Goal: Task Accomplishment & Management: Manage account settings

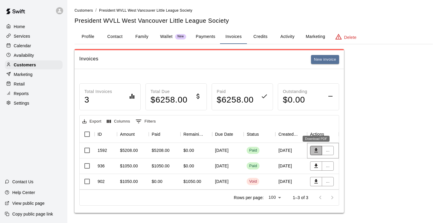
click at [318, 151] on icon "Download PDF" at bounding box center [316, 151] width 6 height 6
click at [203, 37] on button "Payments" at bounding box center [205, 37] width 29 height 14
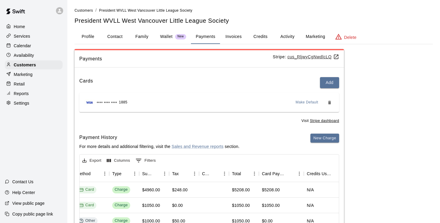
scroll to position [0, 189]
click at [25, 64] on p "Customers" at bounding box center [25, 65] width 22 height 6
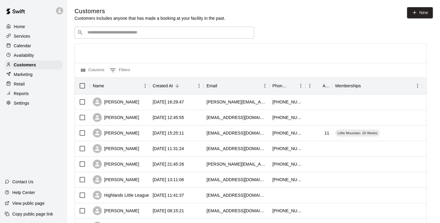
click at [111, 32] on input "Search customers by name or email" at bounding box center [169, 33] width 166 height 6
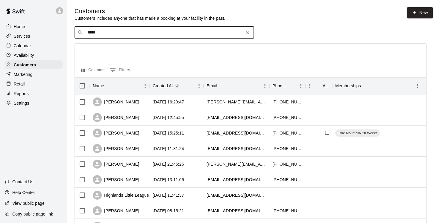
type input "******"
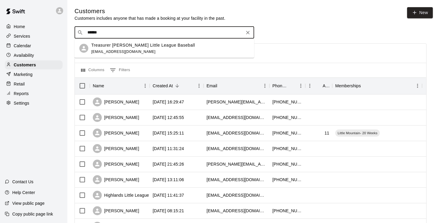
click at [123, 46] on p "Treasurer [PERSON_NAME] Little League Baseball" at bounding box center [143, 45] width 104 height 6
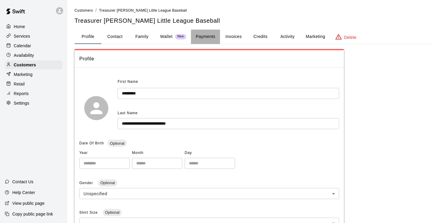
click at [205, 37] on button "Payments" at bounding box center [205, 37] width 29 height 14
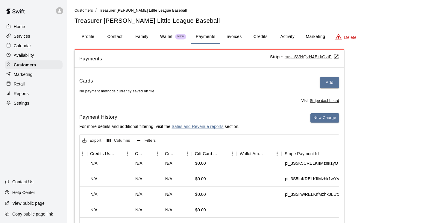
scroll to position [7, 405]
click at [236, 35] on button "Invoices" at bounding box center [233, 37] width 27 height 14
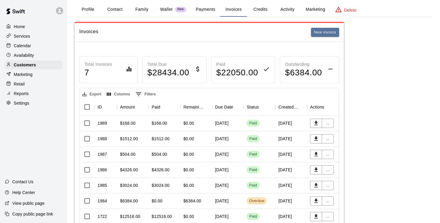
scroll to position [19, 0]
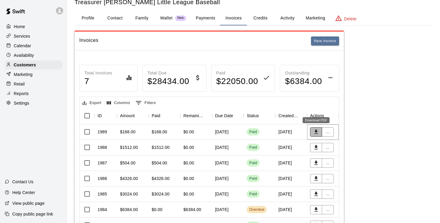
click at [318, 132] on icon "Download PDF" at bounding box center [316, 132] width 6 height 6
click at [204, 17] on button "Payments" at bounding box center [205, 18] width 29 height 14
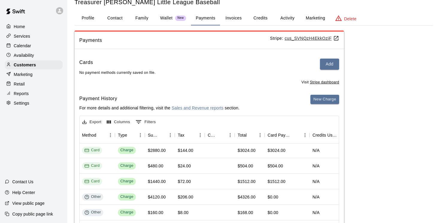
scroll to position [1, 184]
click at [237, 18] on button "Invoices" at bounding box center [233, 18] width 27 height 14
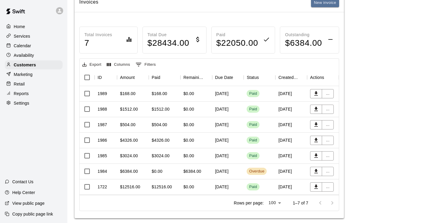
scroll to position [55, 0]
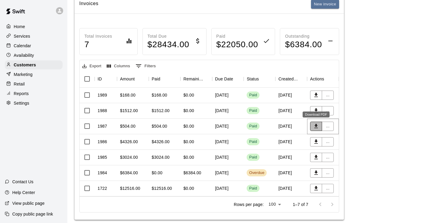
click at [316, 127] on icon "Download PDF" at bounding box center [317, 126] width 4 height 4
click at [317, 174] on icon "Download PDF" at bounding box center [316, 173] width 6 height 6
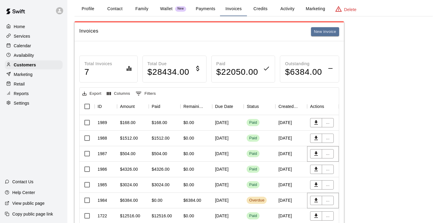
scroll to position [0, 0]
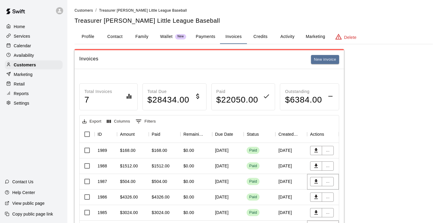
click at [117, 37] on button "Contact" at bounding box center [115, 37] width 27 height 14
select select "**"
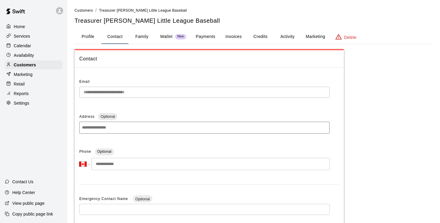
click at [205, 36] on button "Payments" at bounding box center [205, 37] width 29 height 14
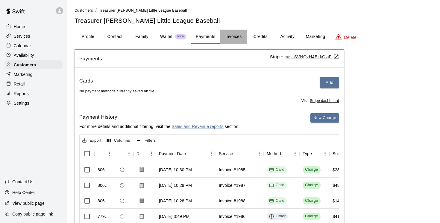
click at [236, 35] on button "Invoices" at bounding box center [233, 37] width 27 height 14
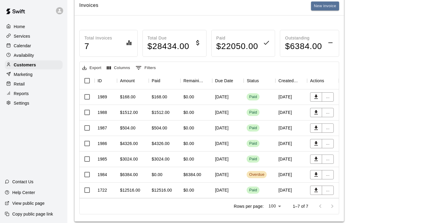
scroll to position [64, 0]
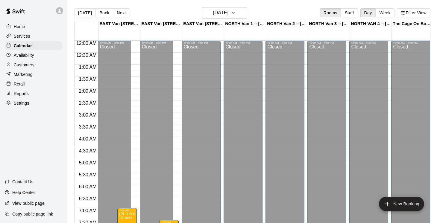
scroll to position [282, 0]
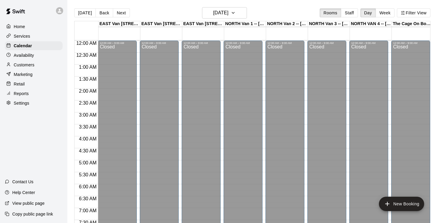
scroll to position [164, 0]
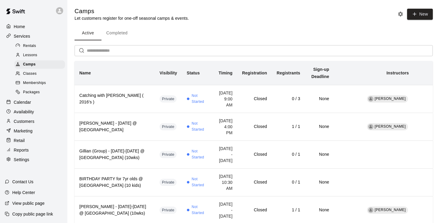
click at [31, 121] on p "Customers" at bounding box center [24, 122] width 21 height 6
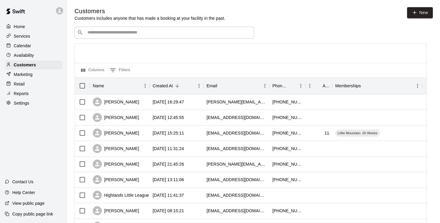
click at [131, 34] on input "Search customers by name or email" at bounding box center [169, 33] width 166 height 6
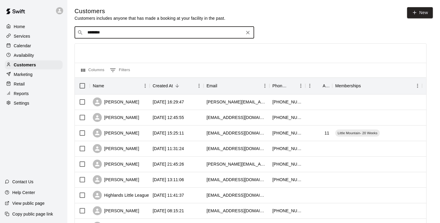
type input "*********"
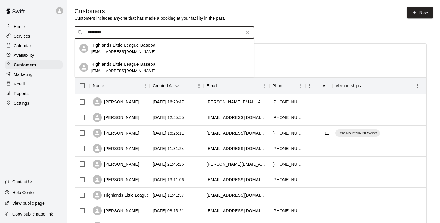
click at [124, 63] on p "Highlands Little League Baseball" at bounding box center [124, 64] width 66 height 6
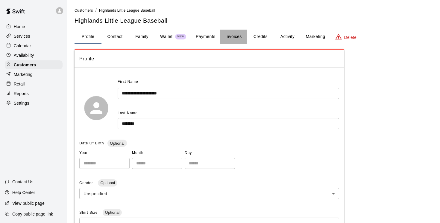
click at [235, 37] on button "Invoices" at bounding box center [233, 37] width 27 height 14
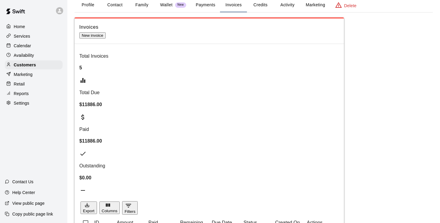
scroll to position [33, 0]
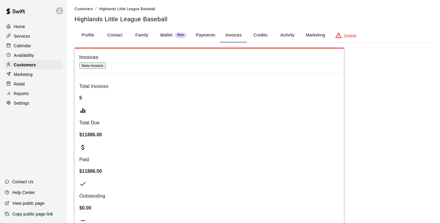
scroll to position [0, 0]
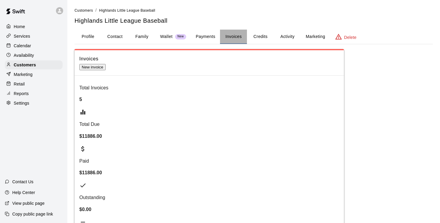
click at [229, 38] on button "Invoices" at bounding box center [233, 37] width 27 height 14
click at [205, 38] on button "Payments" at bounding box center [205, 37] width 29 height 14
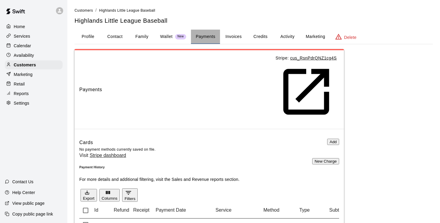
click at [201, 37] on button "Payments" at bounding box center [205, 37] width 29 height 14
click at [234, 36] on button "Invoices" at bounding box center [233, 37] width 27 height 14
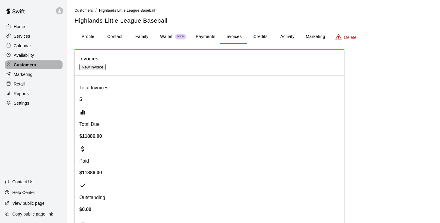
click at [23, 64] on p "Customers" at bounding box center [25, 65] width 22 height 6
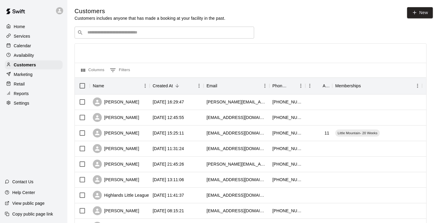
click at [110, 29] on div "​ ​" at bounding box center [165, 33] width 180 height 12
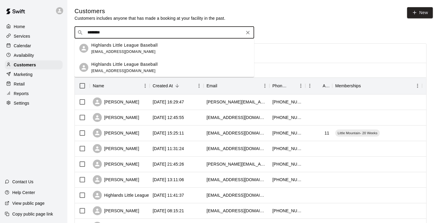
type input "*********"
click at [123, 49] on div "Highlands Little League Baseball uday.nalsar+1@gmail.com" at bounding box center [124, 48] width 66 height 13
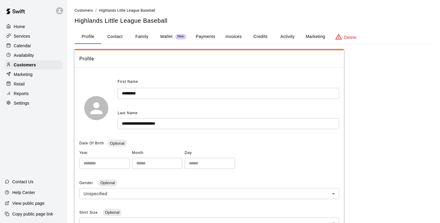
click at [236, 37] on button "Invoices" at bounding box center [233, 37] width 27 height 14
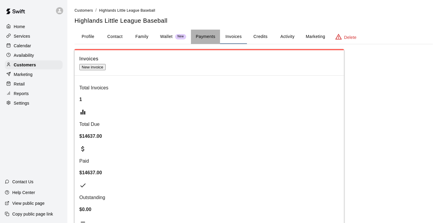
click at [205, 36] on button "Payments" at bounding box center [205, 37] width 29 height 14
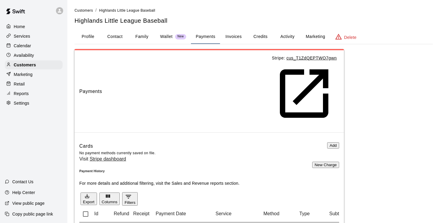
click at [235, 35] on button "Invoices" at bounding box center [233, 37] width 27 height 14
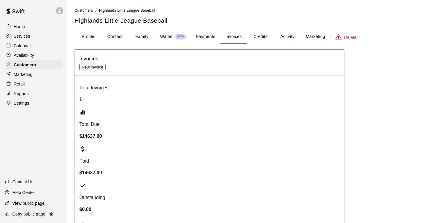
click at [233, 36] on button "Invoices" at bounding box center [233, 37] width 27 height 14
click at [32, 66] on p "Customers" at bounding box center [25, 65] width 22 height 6
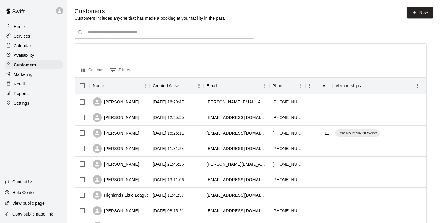
click at [102, 32] on input "Search customers by name or email" at bounding box center [169, 33] width 166 height 6
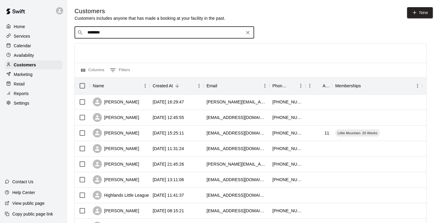
type input "*********"
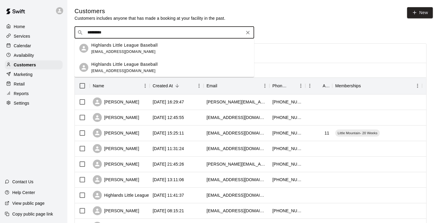
click at [122, 68] on div "Highlands Little League Baseball highlandslltreasurer@gmail.com" at bounding box center [124, 67] width 66 height 13
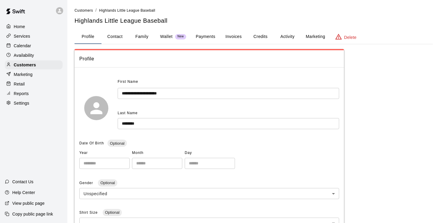
click at [235, 37] on button "Invoices" at bounding box center [233, 37] width 27 height 14
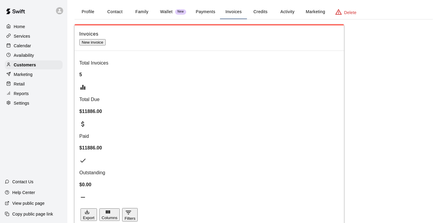
scroll to position [24, 0]
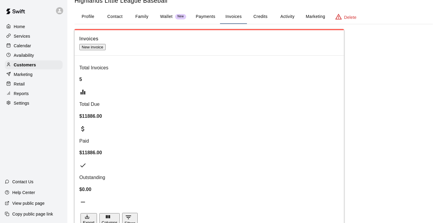
scroll to position [23, 0]
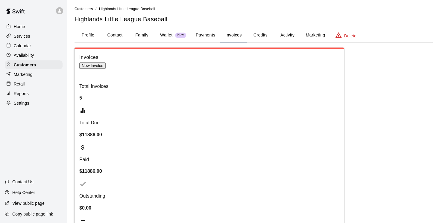
scroll to position [0, 0]
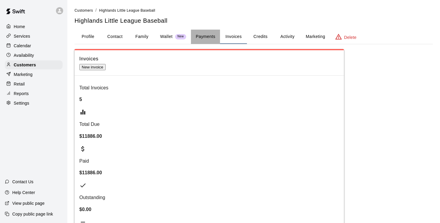
click at [202, 35] on button "Payments" at bounding box center [205, 37] width 29 height 14
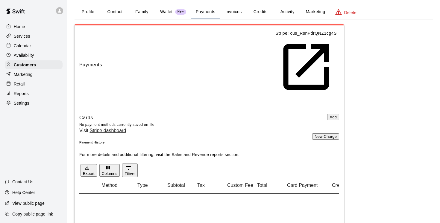
scroll to position [0, 162]
click at [232, 12] on button "Invoices" at bounding box center [233, 12] width 27 height 14
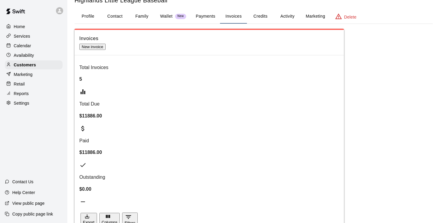
scroll to position [23, 0]
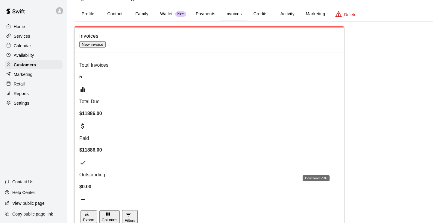
click at [202, 13] on button "Payments" at bounding box center [205, 14] width 29 height 14
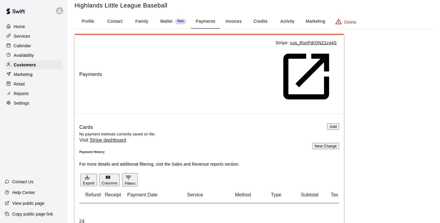
scroll to position [0, 0]
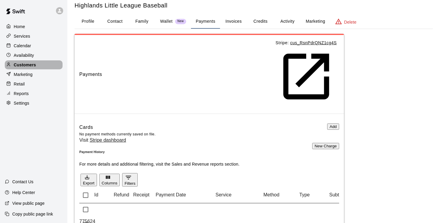
click at [25, 65] on p "Customers" at bounding box center [25, 65] width 22 height 6
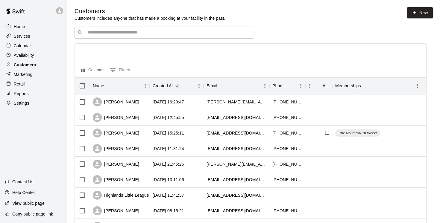
click at [28, 64] on p "Customers" at bounding box center [25, 65] width 22 height 6
click at [114, 32] on input "Search customers by name or email" at bounding box center [169, 33] width 166 height 6
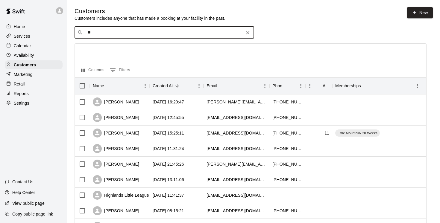
type input "*"
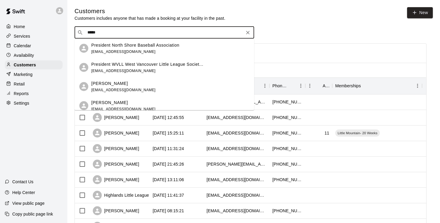
type input "******"
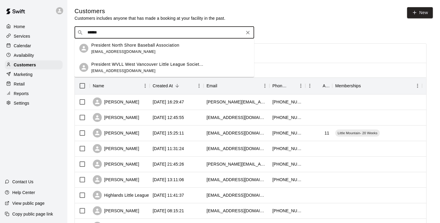
click at [123, 46] on p "President North Shore Baseball Association" at bounding box center [135, 45] width 88 height 6
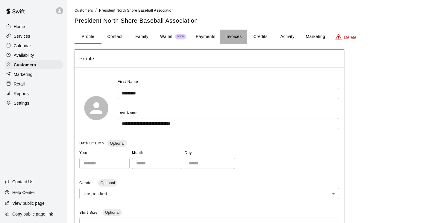
click at [233, 36] on button "Invoices" at bounding box center [233, 37] width 27 height 14
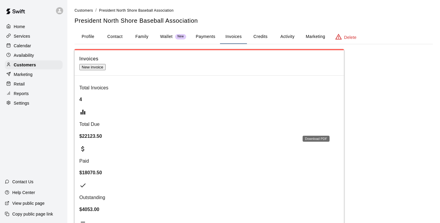
click at [330, 168] on div at bounding box center [220, 111] width 440 height 223
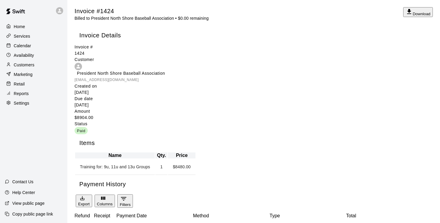
scroll to position [1, 0]
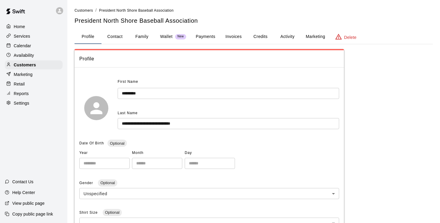
click at [231, 35] on button "Invoices" at bounding box center [233, 37] width 27 height 14
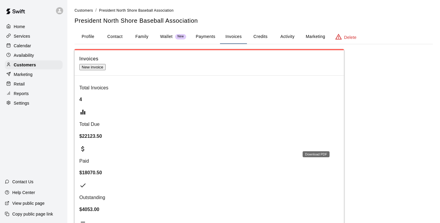
click at [370, 108] on div at bounding box center [220, 111] width 440 height 223
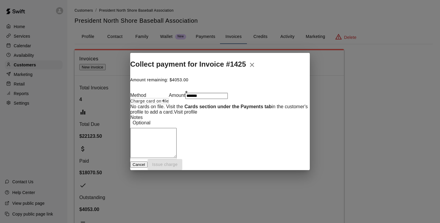
click at [244, 88] on body "Home Services Calendar Availability Customers Marketing Retail Reports Settings…" at bounding box center [220, 180] width 440 height 361
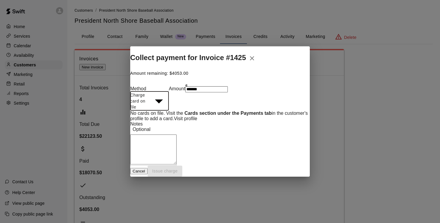
type input "******"
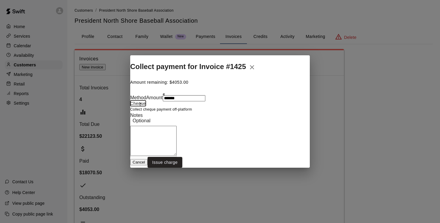
click at [154, 141] on textarea at bounding box center [153, 141] width 46 height 30
type textarea "**********"
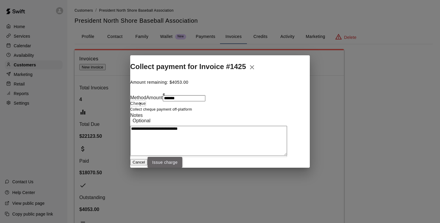
click at [183, 168] on button "Issue charge" at bounding box center [165, 162] width 35 height 11
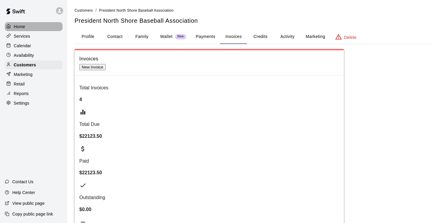
click at [24, 27] on p "Home" at bounding box center [19, 27] width 11 height 6
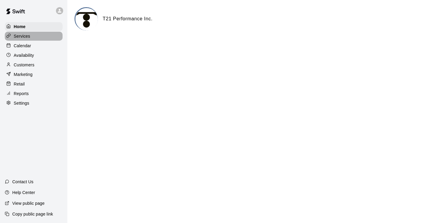
click at [30, 37] on p "Services" at bounding box center [22, 36] width 16 height 6
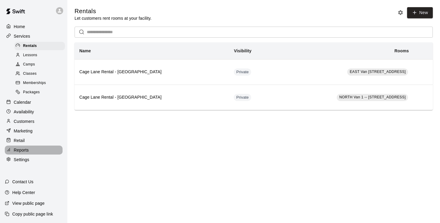
click at [23, 150] on p "Reports" at bounding box center [21, 150] width 15 height 6
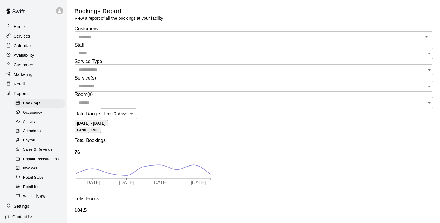
click at [35, 169] on span "Invoices" at bounding box center [30, 169] width 14 height 6
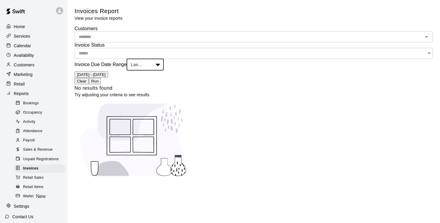
click at [229, 40] on body "Home Services Calendar Availability Customers Marketing Retail Reports Bookings…" at bounding box center [220, 114] width 440 height 228
click at [211, 223] on li "Custom" at bounding box center [226, 225] width 428 height 5
type input "******"
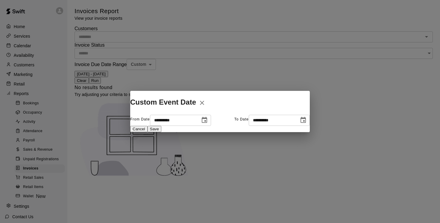
click at [202, 118] on icon "Choose date, selected date is Sep 12, 2025" at bounding box center [204, 120] width 5 height 6
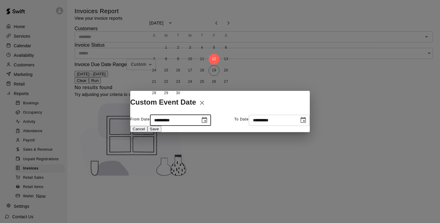
click at [216, 24] on icon "Previous month" at bounding box center [216, 22] width 7 height 7
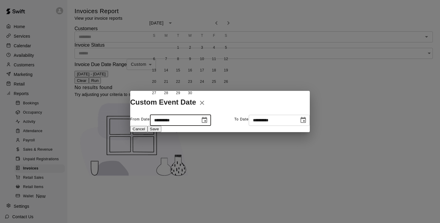
click at [216, 24] on icon "Previous month" at bounding box center [216, 22] width 7 height 7
click at [190, 49] on button "1" at bounding box center [190, 48] width 11 height 11
type input "**********"
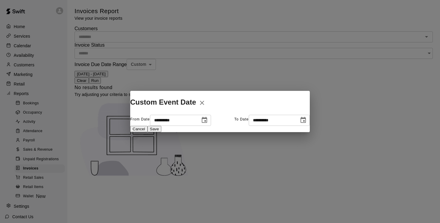
click at [161, 132] on button "Save" at bounding box center [155, 129] width 14 height 6
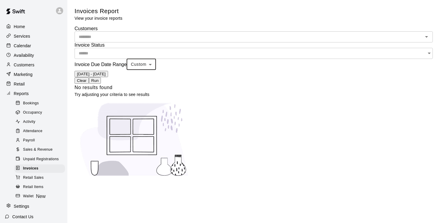
click at [101, 78] on button "Run" at bounding box center [95, 81] width 12 height 6
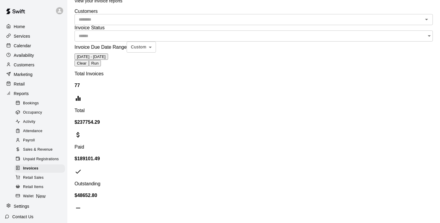
scroll to position [21, 0]
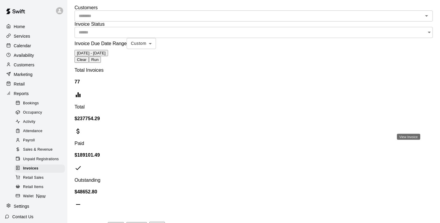
click at [25, 64] on p "Customers" at bounding box center [24, 65] width 21 height 6
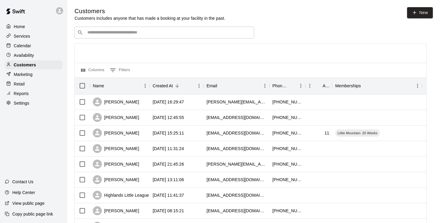
click at [113, 29] on div "​ ​" at bounding box center [165, 33] width 180 height 12
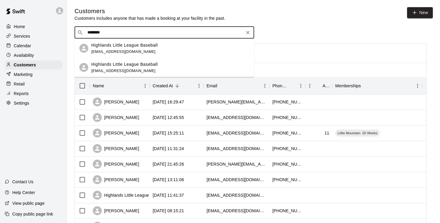
type input "*********"
click at [115, 66] on p "Highlands Little League Baseball" at bounding box center [124, 64] width 66 height 6
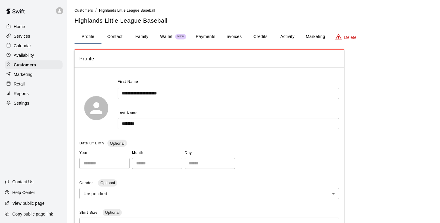
click at [203, 36] on button "Payments" at bounding box center [205, 37] width 29 height 14
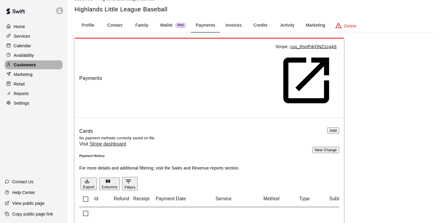
click at [23, 65] on p "Customers" at bounding box center [25, 65] width 22 height 6
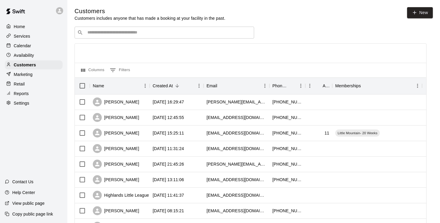
click at [105, 34] on input "Search customers by name or email" at bounding box center [169, 33] width 166 height 6
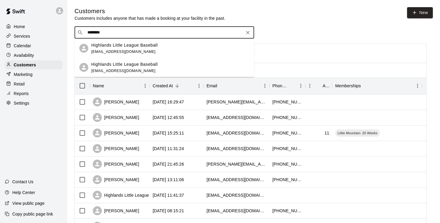
type input "*********"
click at [108, 45] on p "Highlands Little League Baseball" at bounding box center [124, 45] width 66 height 6
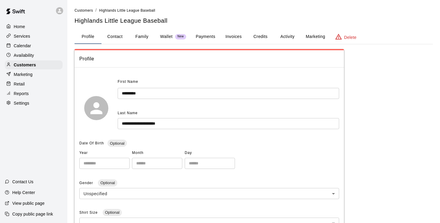
click at [233, 38] on button "Invoices" at bounding box center [233, 37] width 27 height 14
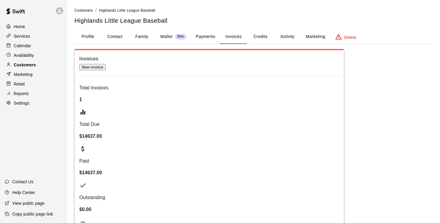
click at [31, 64] on p "Customers" at bounding box center [25, 65] width 22 height 6
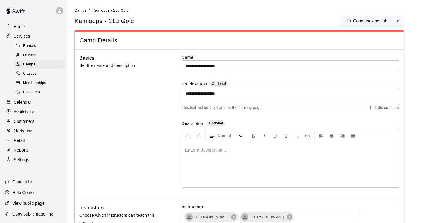
click at [25, 35] on p "Services" at bounding box center [22, 36] width 16 height 6
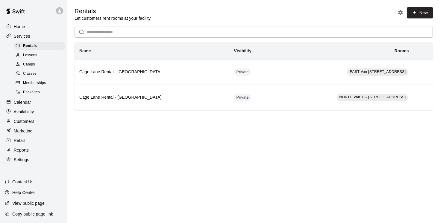
click at [26, 121] on p "Customers" at bounding box center [24, 122] width 21 height 6
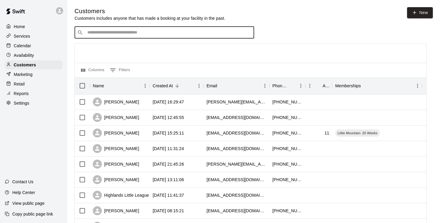
click at [109, 30] on input "Search customers by name or email" at bounding box center [169, 33] width 166 height 6
type input "******"
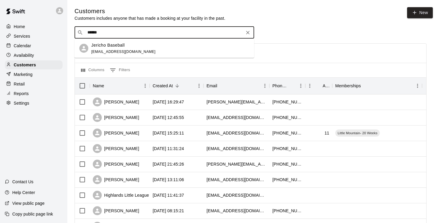
click at [110, 48] on div "Jericho Baseball admin@jerichobaseball.com" at bounding box center [123, 48] width 64 height 13
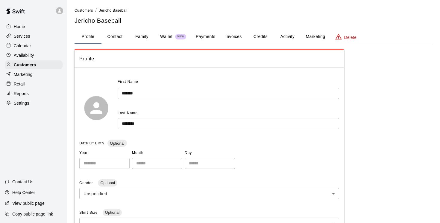
click at [206, 36] on button "Payments" at bounding box center [205, 37] width 29 height 14
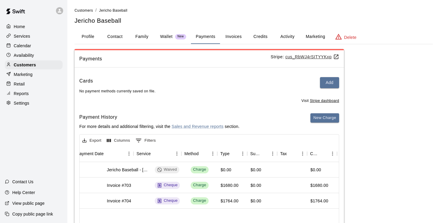
scroll to position [0, 64]
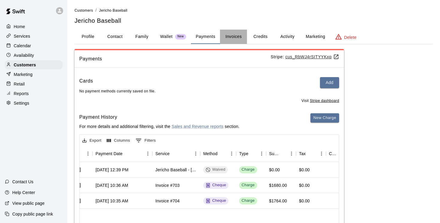
click at [235, 36] on button "Invoices" at bounding box center [233, 37] width 27 height 14
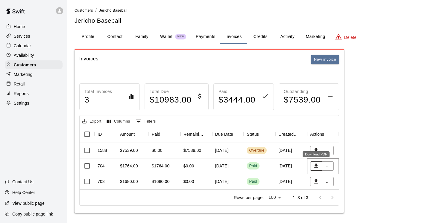
click at [316, 166] on icon "Download PDF" at bounding box center [317, 166] width 4 height 4
click at [318, 182] on icon "Download PDF" at bounding box center [316, 182] width 6 height 6
click at [317, 152] on icon "Download PDF" at bounding box center [316, 151] width 6 height 6
click at [317, 151] on icon "Download PDF" at bounding box center [317, 151] width 4 height 4
click at [205, 36] on button "Payments" at bounding box center [205, 37] width 29 height 14
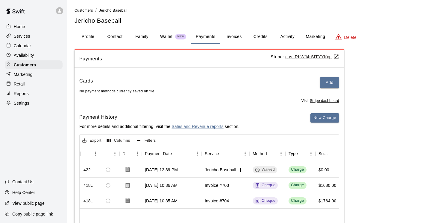
scroll to position [0, 0]
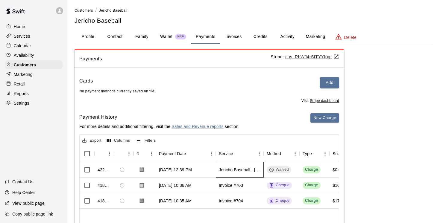
click at [237, 174] on div "Jericho Baseball - Thursday Sessions @ Jericho Park" at bounding box center [240, 170] width 48 height 16
click at [143, 170] on icon "Download Receipt" at bounding box center [142, 170] width 6 height 6
click at [238, 37] on button "Invoices" at bounding box center [233, 37] width 27 height 14
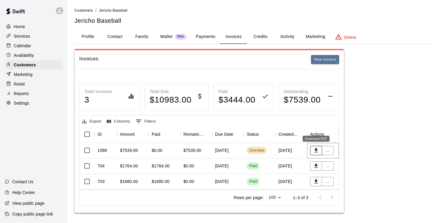
click at [317, 150] on icon "Download PDF" at bounding box center [316, 151] width 6 height 6
click at [328, 151] on button "..." at bounding box center [328, 150] width 12 height 9
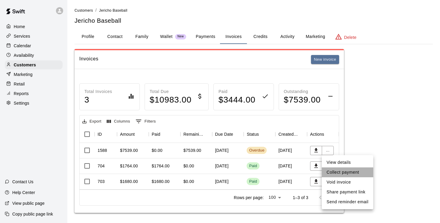
click at [334, 173] on li "Collect payment" at bounding box center [348, 173] width 52 height 10
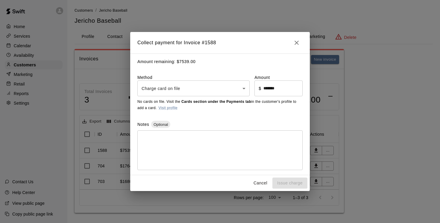
click at [244, 88] on body "Home Services Calendar Availability Customers Marketing Retail Reports Settings…" at bounding box center [220, 112] width 440 height 225
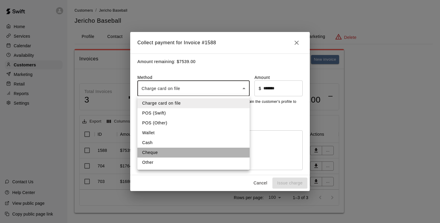
click at [151, 152] on li "Cheque" at bounding box center [193, 153] width 112 height 10
type input "******"
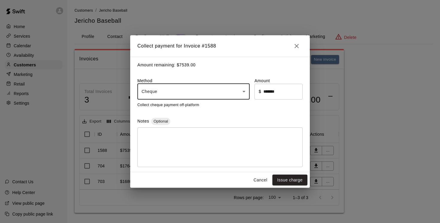
click at [160, 137] on textarea at bounding box center [220, 147] width 157 height 30
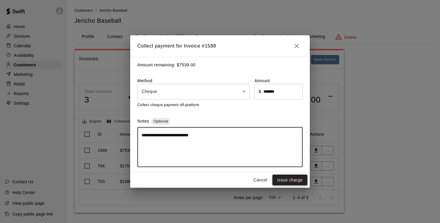
type textarea "**********"
click at [290, 181] on button "Issue charge" at bounding box center [290, 180] width 35 height 11
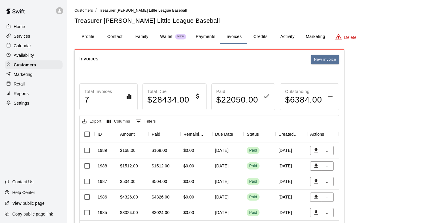
scroll to position [64, 0]
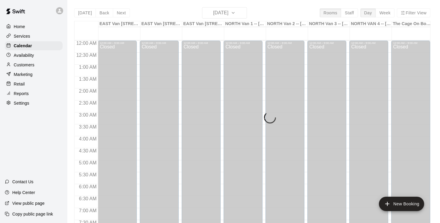
scroll to position [164, 0]
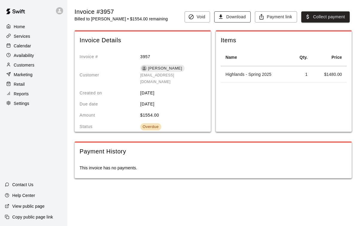
click at [235, 18] on button "Download" at bounding box center [232, 16] width 36 height 11
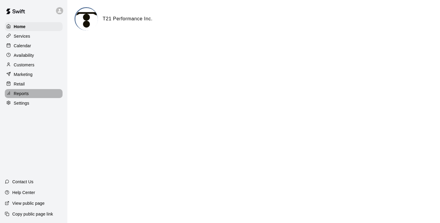
click at [23, 94] on p "Reports" at bounding box center [21, 94] width 15 height 6
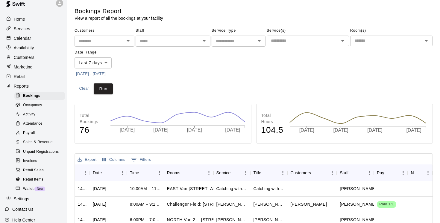
click at [107, 62] on body "Home Services Calendar Availability Customers Marketing Retail Reports Bookings…" at bounding box center [220, 183] width 440 height 366
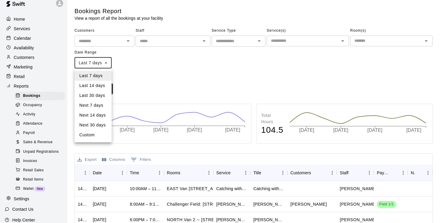
click at [92, 136] on li "Custom" at bounding box center [93, 135] width 37 height 10
type input "******"
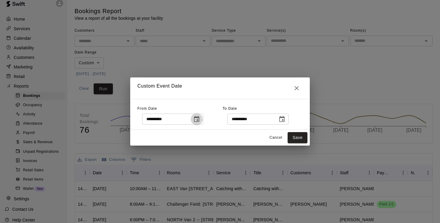
click at [199, 120] on icon "Choose date, selected date is Sep 12, 2025" at bounding box center [196, 119] width 5 height 6
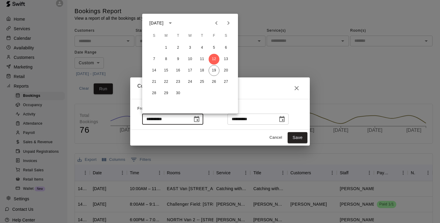
click at [214, 22] on icon "Previous month" at bounding box center [216, 22] width 7 height 7
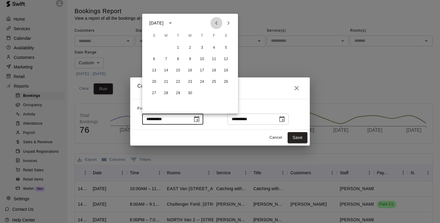
click at [214, 22] on icon "Previous month" at bounding box center [216, 22] width 7 height 7
click at [189, 47] on button "1" at bounding box center [190, 48] width 11 height 11
type input "**********"
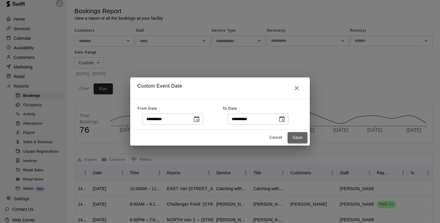
click at [300, 138] on button "Save" at bounding box center [298, 137] width 20 height 11
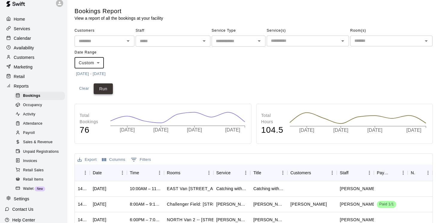
click at [107, 88] on button "Run" at bounding box center [103, 89] width 19 height 11
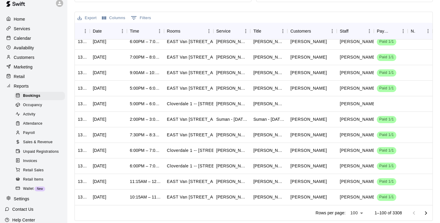
scroll to position [142, 0]
click at [428, 212] on icon "Go to next page" at bounding box center [426, 213] width 7 height 7
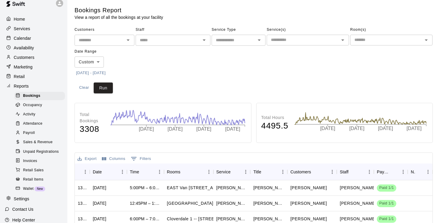
scroll to position [0, 0]
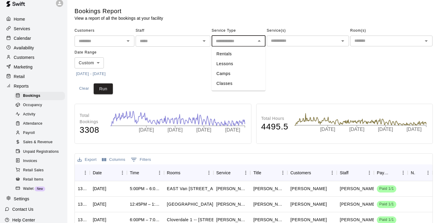
click at [232, 40] on input "text" at bounding box center [234, 40] width 40 height 7
click at [276, 41] on input "text" at bounding box center [303, 40] width 69 height 7
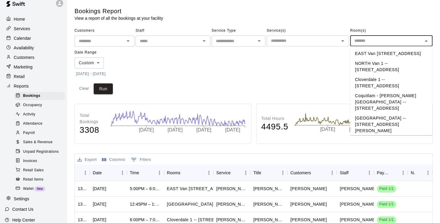
click at [360, 41] on input "text" at bounding box center [386, 40] width 69 height 7
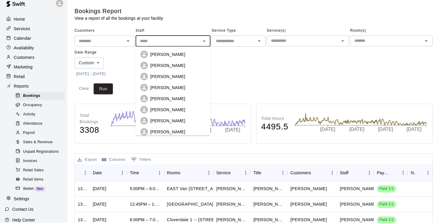
click at [165, 41] on input "text" at bounding box center [167, 40] width 61 height 7
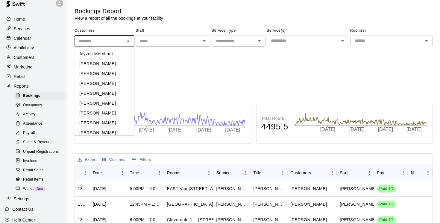
click at [109, 43] on input "text" at bounding box center [99, 40] width 46 height 7
type input "*"
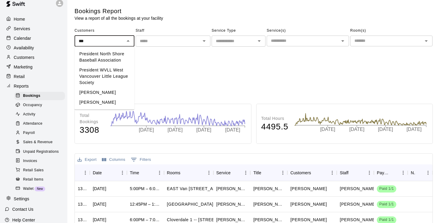
click at [108, 59] on li "President North Shore Baseball Association" at bounding box center [105, 57] width 60 height 16
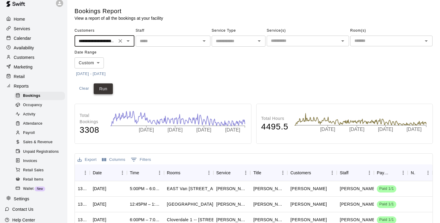
type input "**********"
click at [110, 89] on button "Run" at bounding box center [103, 89] width 19 height 11
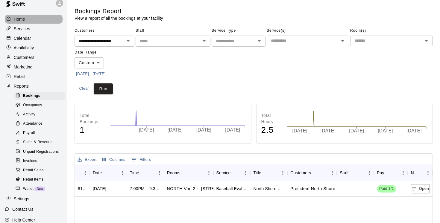
click at [18, 17] on p "Home" at bounding box center [19, 19] width 11 height 6
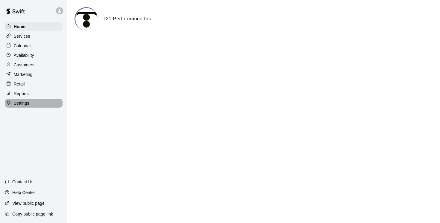
click at [24, 103] on p "Settings" at bounding box center [22, 103] width 16 height 6
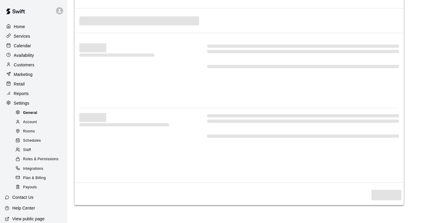
select select "**"
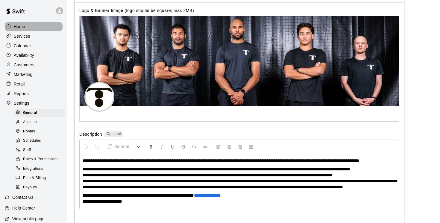
click at [21, 27] on p "Home" at bounding box center [19, 27] width 11 height 6
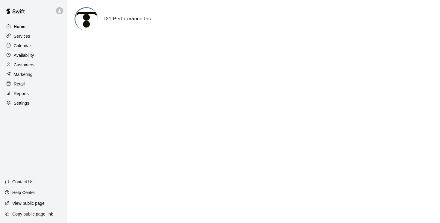
click at [26, 26] on div "Home" at bounding box center [34, 26] width 58 height 9
click at [25, 63] on p "Customers" at bounding box center [24, 65] width 21 height 6
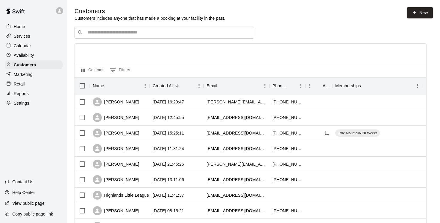
click at [98, 31] on input "Search customers by name or email" at bounding box center [169, 33] width 166 height 6
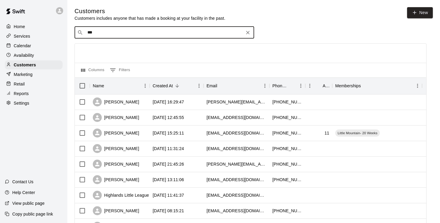
type input "****"
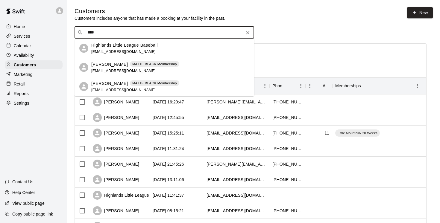
click at [122, 70] on span "[EMAIL_ADDRESS][DOMAIN_NAME]" at bounding box center [123, 71] width 64 height 4
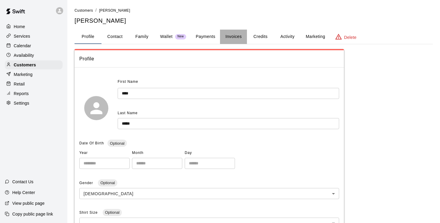
click at [232, 37] on button "Invoices" at bounding box center [233, 37] width 27 height 14
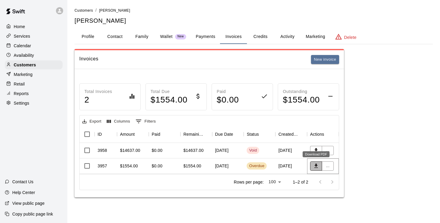
click at [317, 166] on icon "Download PDF" at bounding box center [317, 166] width 4 height 4
click at [327, 167] on button "..." at bounding box center [328, 166] width 12 height 9
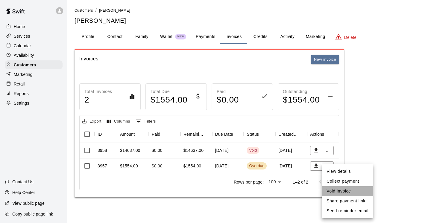
click at [339, 190] on li "Void invoice" at bounding box center [348, 192] width 52 height 10
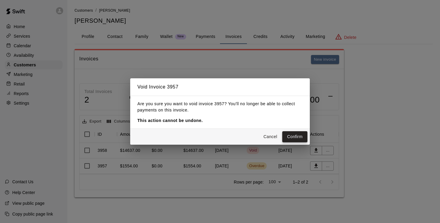
click at [302, 136] on button "Confirm" at bounding box center [294, 136] width 25 height 11
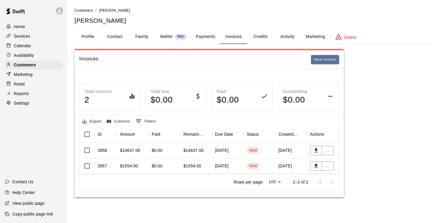
click at [18, 27] on p "Home" at bounding box center [19, 27] width 11 height 6
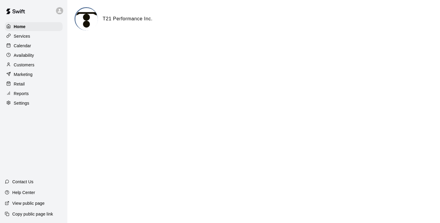
click at [26, 46] on p "Calendar" at bounding box center [22, 46] width 17 height 6
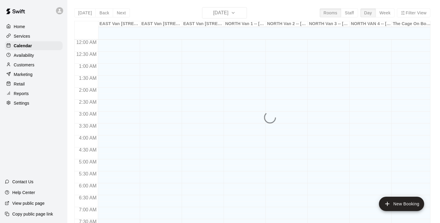
scroll to position [367, 0]
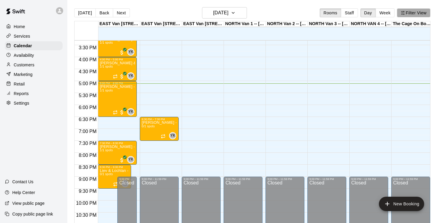
click at [418, 13] on button "Filter View" at bounding box center [414, 12] width 34 height 9
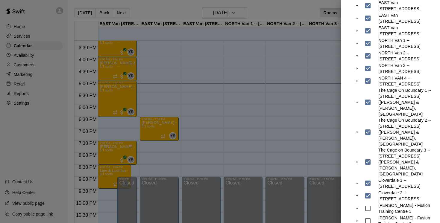
scroll to position [0, 0]
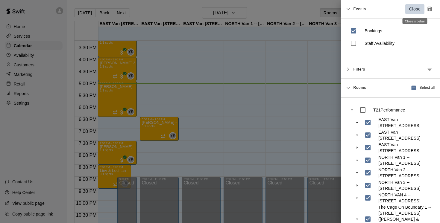
click at [415, 8] on p "Close" at bounding box center [415, 9] width 12 height 6
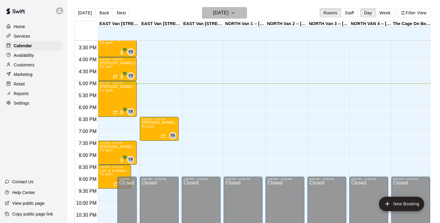
click at [235, 12] on icon "button" at bounding box center [233, 12] width 2 height 1
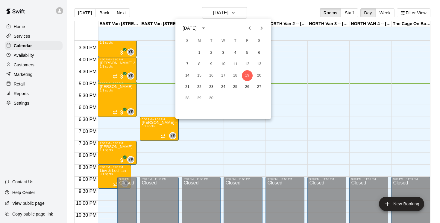
click at [252, 28] on icon "Previous month" at bounding box center [249, 28] width 7 height 7
click at [360, 61] on div at bounding box center [220, 111] width 440 height 223
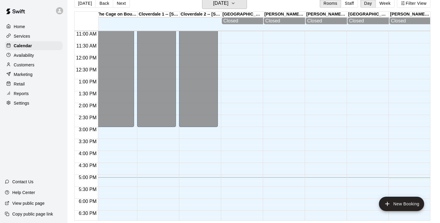
scroll to position [0, 380]
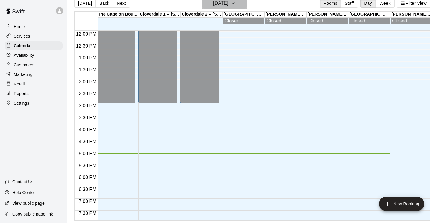
click at [236, 3] on icon "button" at bounding box center [233, 3] width 5 height 7
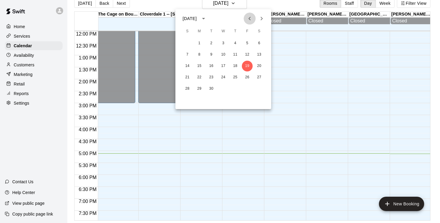
click at [250, 18] on icon "Previous month" at bounding box center [249, 18] width 7 height 7
click at [249, 18] on icon "Previous month" at bounding box center [250, 19] width 2 height 4
click at [212, 54] on button "8" at bounding box center [211, 54] width 11 height 11
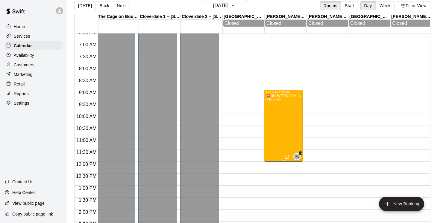
click at [284, 96] on p "🚨9U WEEKDAY HALF - DAY SUMMER CAMPS 🚨" at bounding box center [283, 96] width 35 height 0
click at [271, 120] on img "edit" at bounding box center [272, 117] width 7 height 7
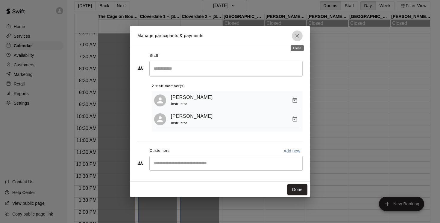
drag, startPoint x: 297, startPoint y: 36, endPoint x: 294, endPoint y: 37, distance: 3.4
click at [297, 36] on icon "Close" at bounding box center [298, 36] width 4 height 4
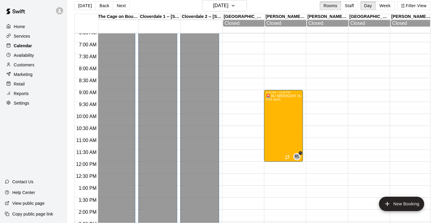
click at [21, 45] on p "Calendar" at bounding box center [23, 46] width 18 height 6
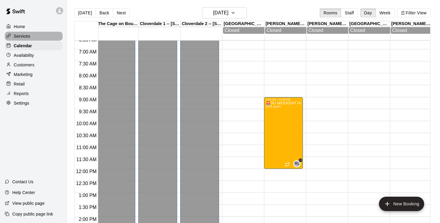
click at [25, 34] on p "Services" at bounding box center [22, 36] width 16 height 6
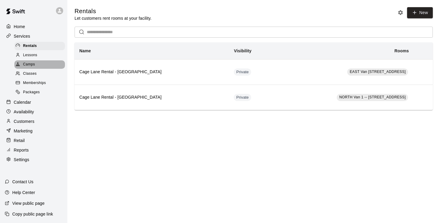
click at [28, 64] on span "Camps" at bounding box center [29, 65] width 12 height 6
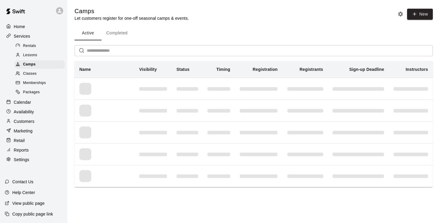
click at [92, 50] on input "text" at bounding box center [260, 50] width 346 height 11
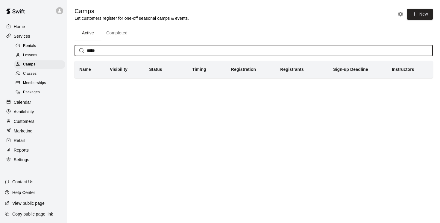
type input "*****"
click at [118, 31] on button "Completed" at bounding box center [117, 33] width 31 height 14
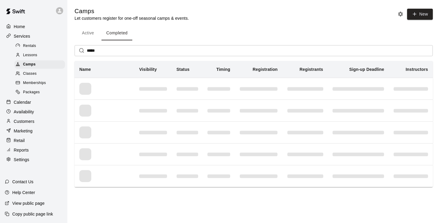
click at [115, 52] on input "*****" at bounding box center [260, 50] width 346 height 11
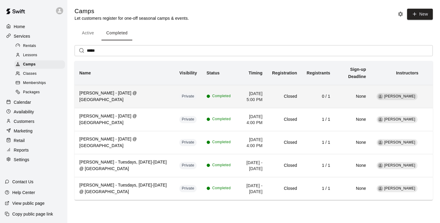
click at [129, 99] on h6 "Brody O’Donnell - Wednesday, August 27 @ Cloverdale" at bounding box center [124, 96] width 90 height 13
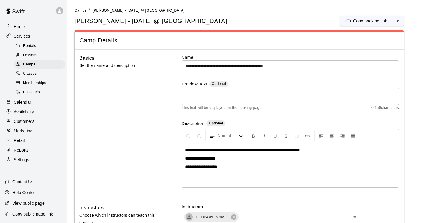
click at [25, 38] on p "Services" at bounding box center [22, 36] width 16 height 6
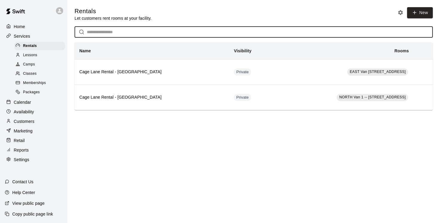
click at [96, 33] on input "text" at bounding box center [260, 32] width 346 height 11
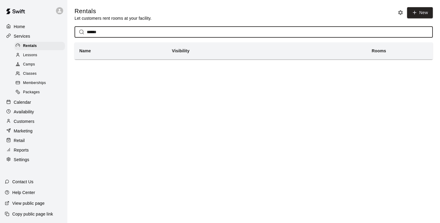
type input "******"
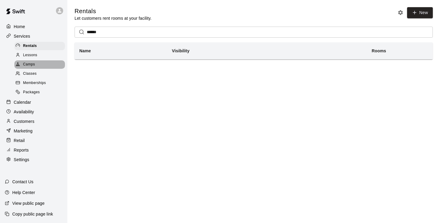
click at [32, 65] on span "Camps" at bounding box center [29, 65] width 12 height 6
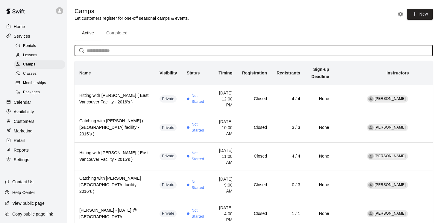
click at [95, 51] on input "text" at bounding box center [260, 50] width 346 height 11
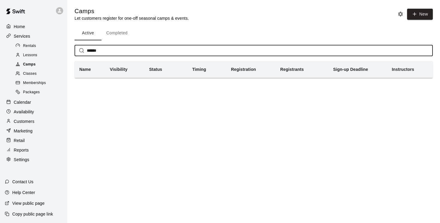
type input "******"
click at [29, 65] on span "Camps" at bounding box center [29, 65] width 13 height 6
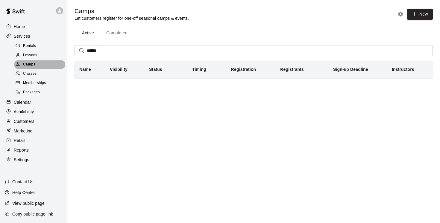
click at [34, 64] on span "Camps" at bounding box center [29, 65] width 13 height 6
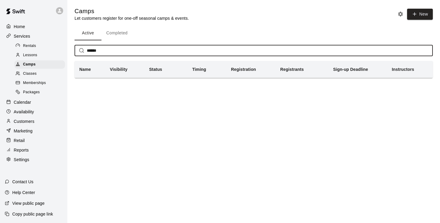
drag, startPoint x: 105, startPoint y: 51, endPoint x: 56, endPoint y: 52, distance: 49.4
click at [56, 52] on div "Home Services Rentals Lessons Camps Classes Memberships Packages Calendar Avail…" at bounding box center [220, 47] width 440 height 95
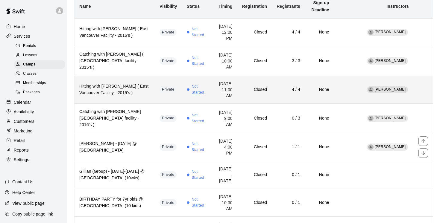
scroll to position [70, 0]
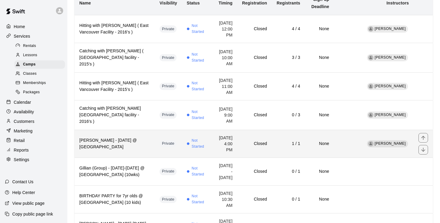
click at [119, 144] on h6 "Fraser Burleigh - Thursday, Oct 9 @ EastVan" at bounding box center [114, 143] width 71 height 13
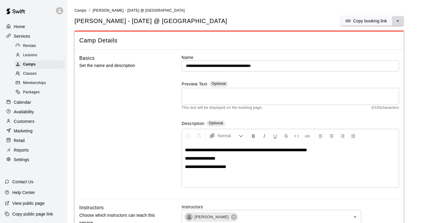
click at [399, 20] on icon "select merge strategy" at bounding box center [398, 21] width 6 height 6
click at [361, 44] on h6 "Duplicate camp" at bounding box center [374, 43] width 29 height 7
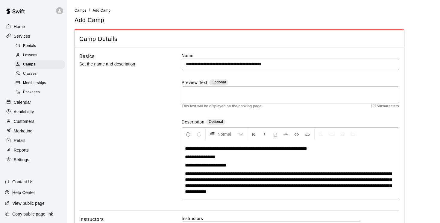
click at [234, 164] on p "**********" at bounding box center [290, 166] width 211 height 6
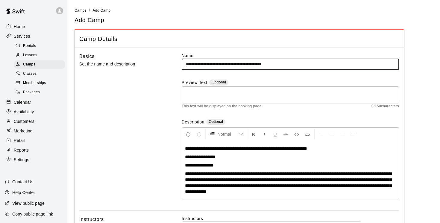
drag, startPoint x: 217, startPoint y: 64, endPoint x: 158, endPoint y: 64, distance: 59.9
click at [158, 64] on div "**********" at bounding box center [239, 132] width 320 height 158
type input "**********"
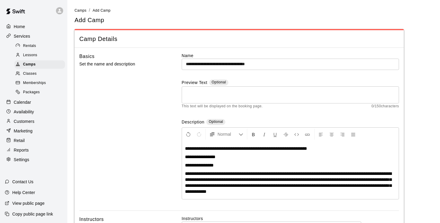
click at [217, 147] on span "**********" at bounding box center [246, 148] width 122 height 4
drag, startPoint x: 315, startPoint y: 149, endPoint x: 242, endPoint y: 146, distance: 73.7
click at [242, 146] on span "**********" at bounding box center [258, 148] width 146 height 4
click at [287, 149] on p "**********" at bounding box center [290, 149] width 211 height 6
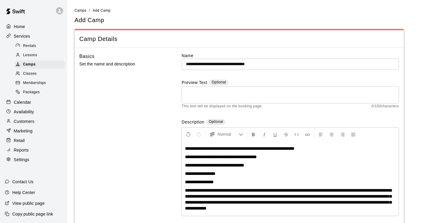
click at [212, 174] on span "**********" at bounding box center [200, 174] width 31 height 4
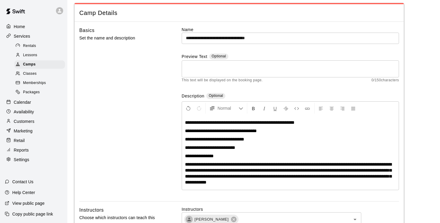
scroll to position [26, 0]
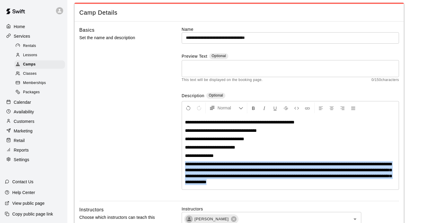
drag, startPoint x: 184, startPoint y: 164, endPoint x: 204, endPoint y: 196, distance: 38.4
click at [204, 196] on div "**********" at bounding box center [290, 113] width 217 height 175
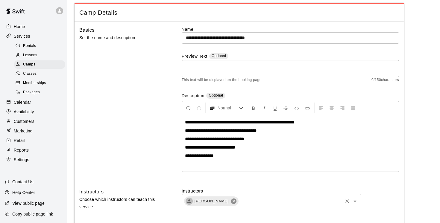
click at [231, 199] on icon at bounding box center [233, 201] width 5 height 5
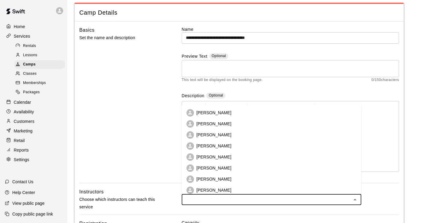
click at [208, 199] on input "text" at bounding box center [267, 199] width 166 height 7
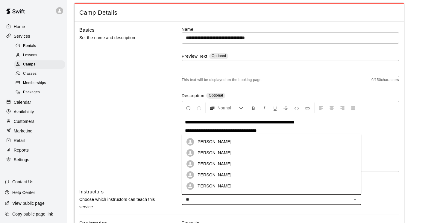
type input "***"
click at [210, 185] on p "Davis Mabone" at bounding box center [213, 186] width 35 height 6
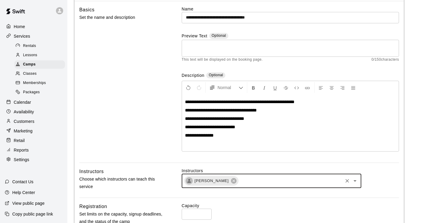
scroll to position [46, 0]
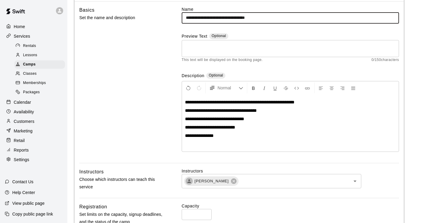
click at [232, 18] on input "**********" at bounding box center [290, 17] width 217 height 11
click at [282, 21] on input "**********" at bounding box center [290, 17] width 217 height 11
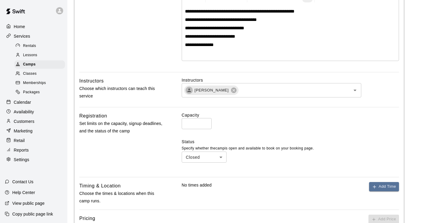
scroll to position [143, 0]
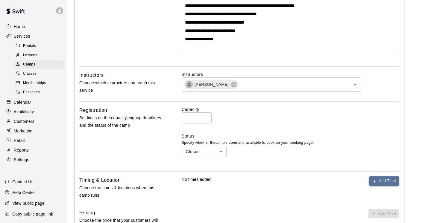
type input "**********"
click at [382, 182] on button "Add Time" at bounding box center [384, 181] width 30 height 9
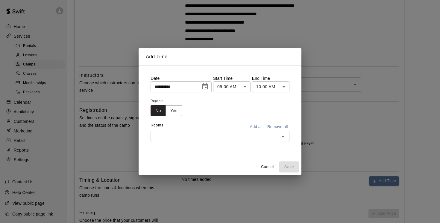
click at [207, 87] on icon "Choose date, selected date is Sep 19, 2025" at bounding box center [204, 87] width 5 height 6
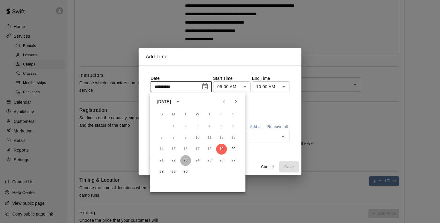
click at [186, 161] on button "23" at bounding box center [185, 160] width 11 height 11
type input "**********"
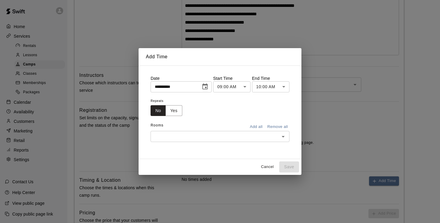
click at [246, 87] on body "**********" at bounding box center [220, 96] width 440 height 478
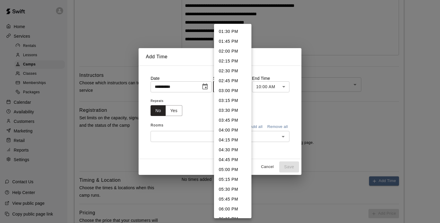
scroll to position [546, 0]
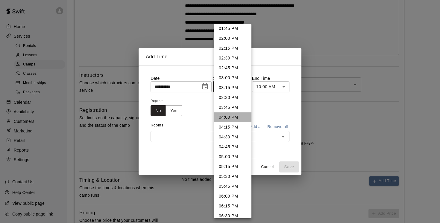
click at [224, 116] on li "04:00 PM" at bounding box center [232, 118] width 37 height 10
type input "********"
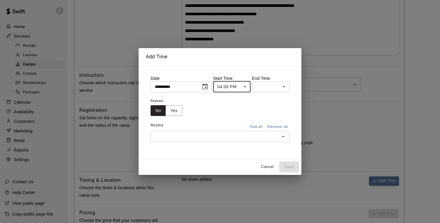
click at [285, 87] on body "**********" at bounding box center [220, 96] width 440 height 478
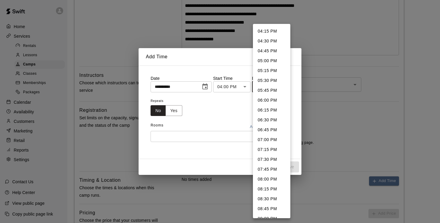
click at [276, 60] on li "05:00 PM" at bounding box center [271, 61] width 37 height 10
type input "********"
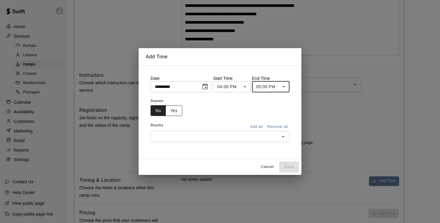
click at [177, 111] on button "Yes" at bounding box center [174, 110] width 17 height 11
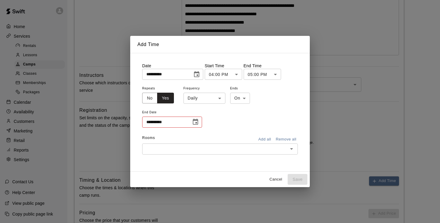
click at [221, 99] on body "**********" at bounding box center [220, 96] width 440 height 478
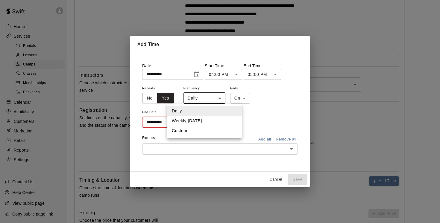
click at [204, 122] on li "Weekly on Tuesday" at bounding box center [204, 121] width 75 height 10
type input "******"
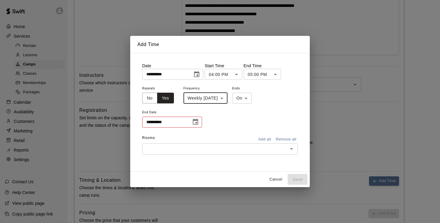
click at [199, 125] on icon "Choose date" at bounding box center [195, 122] width 7 height 7
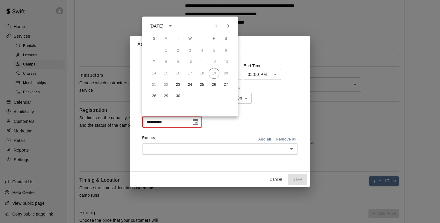
click at [228, 26] on icon "Next month" at bounding box center [228, 25] width 7 height 7
click at [180, 64] on button "7" at bounding box center [178, 62] width 11 height 11
type input "**********"
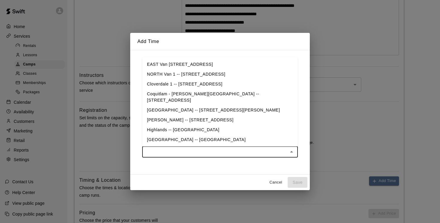
click at [190, 149] on input "text" at bounding box center [215, 152] width 142 height 7
click at [202, 67] on li "EAST Van 1 -- 2696 Nootka St, Vancouver" at bounding box center [220, 65] width 156 height 10
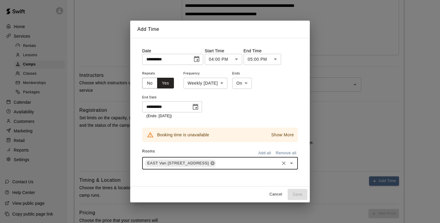
click at [214, 164] on icon at bounding box center [213, 164] width 4 height 4
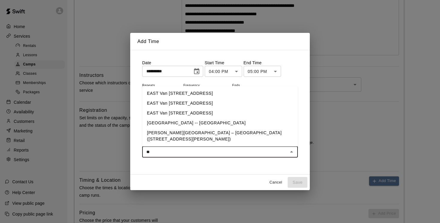
type input "***"
click at [208, 118] on li "EAST Van 2 -- 2696 Nootka St, Vancouver" at bounding box center [220, 113] width 156 height 10
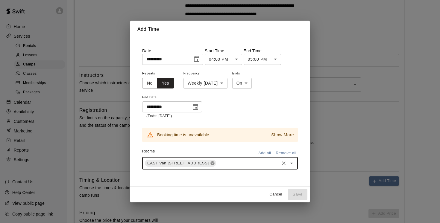
click at [214, 165] on icon at bounding box center [213, 164] width 4 height 4
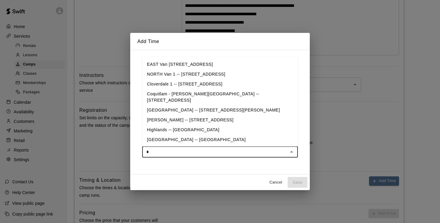
type input "**"
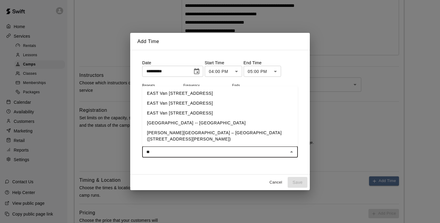
click at [224, 118] on li "EAST Van 3 -- 2696 Nootka St, Vancouver" at bounding box center [220, 113] width 156 height 10
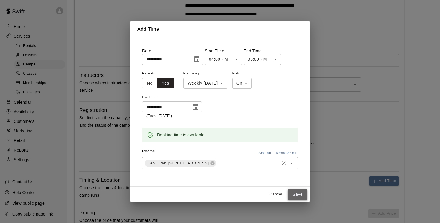
click at [297, 192] on button "Save" at bounding box center [298, 194] width 20 height 11
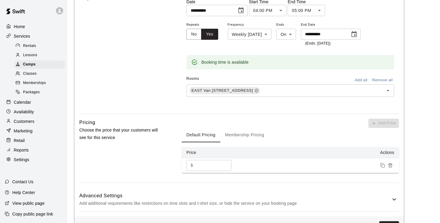
scroll to position [341, 0]
drag, startPoint x: 206, startPoint y: 164, endPoint x: 184, endPoint y: 164, distance: 22.8
click at [184, 164] on td "$ *** ​" at bounding box center [212, 165] width 60 height 15
type input "***"
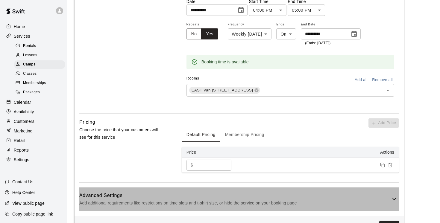
click at [394, 199] on icon at bounding box center [394, 199] width 7 height 7
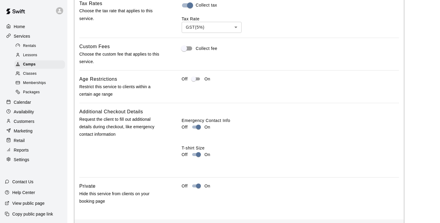
scroll to position [587, 0]
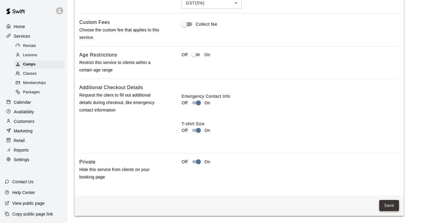
click at [390, 207] on button "Save" at bounding box center [390, 205] width 20 height 11
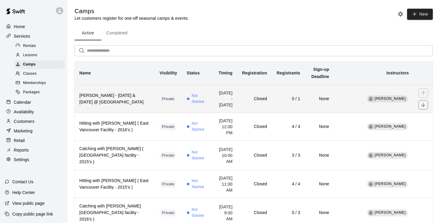
click at [129, 105] on h6 "Enzo - Sept 23, 30 & Oct 7 @ EastVan" at bounding box center [114, 99] width 71 height 13
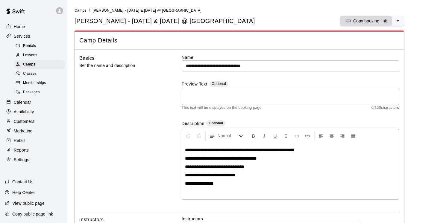
click at [359, 19] on p "Copy booking link" at bounding box center [370, 21] width 34 height 6
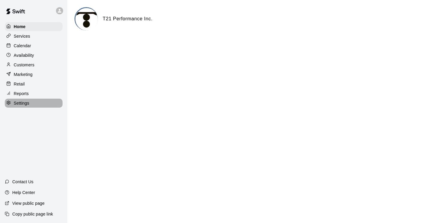
click at [27, 104] on p "Settings" at bounding box center [22, 103] width 16 height 6
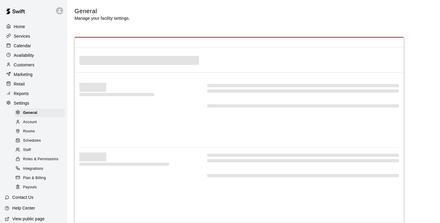
select select "**"
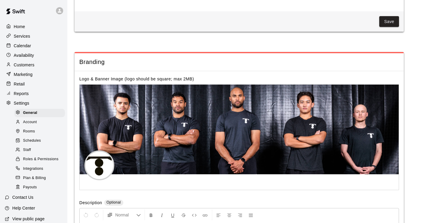
scroll to position [1353, 0]
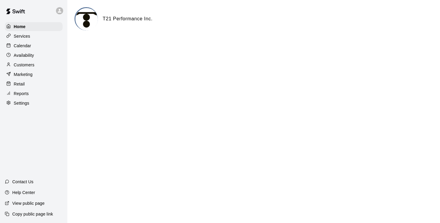
click at [24, 37] on p "Services" at bounding box center [22, 36] width 16 height 6
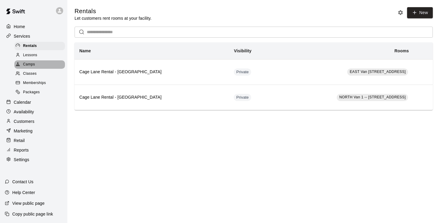
click at [27, 67] on span "Camps" at bounding box center [29, 65] width 12 height 6
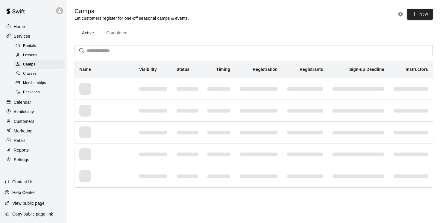
click at [84, 54] on div "​" at bounding box center [254, 50] width 359 height 11
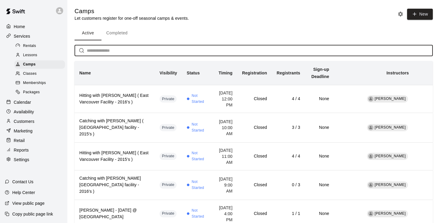
click at [117, 32] on button "Completed" at bounding box center [117, 33] width 31 height 14
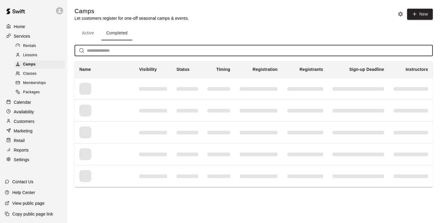
click at [92, 49] on input "text" at bounding box center [260, 50] width 346 height 11
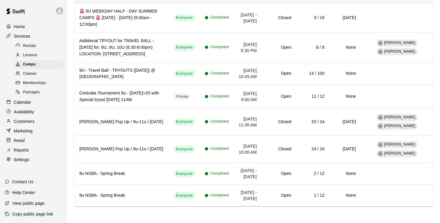
scroll to position [179, 0]
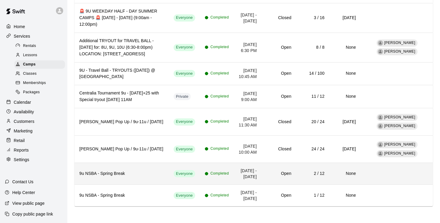
type input "**"
click at [115, 174] on h6 "9u NSBA - Spring Break" at bounding box center [121, 174] width 85 height 7
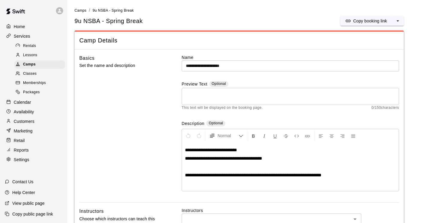
click at [20, 26] on p "Home" at bounding box center [19, 27] width 11 height 6
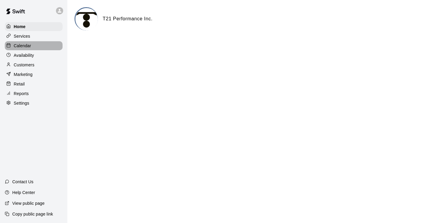
click at [22, 44] on p "Calendar" at bounding box center [22, 46] width 17 height 6
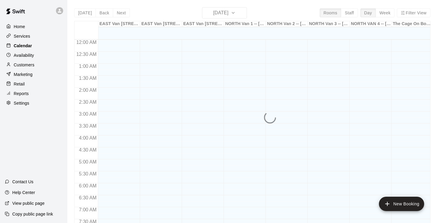
scroll to position [367, 0]
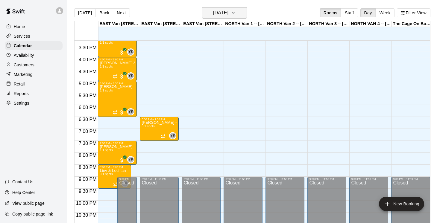
click at [236, 12] on icon "button" at bounding box center [233, 12] width 5 height 7
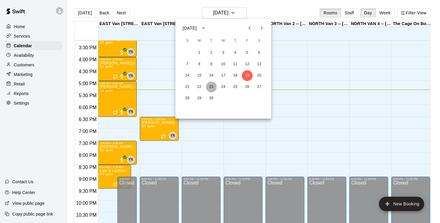
click at [212, 86] on button "23" at bounding box center [211, 87] width 11 height 11
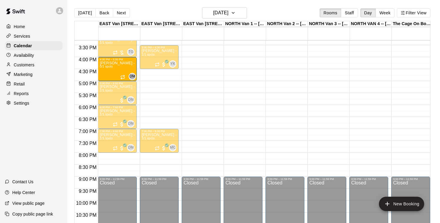
drag, startPoint x: 190, startPoint y: 75, endPoint x: 117, endPoint y: 77, distance: 73.1
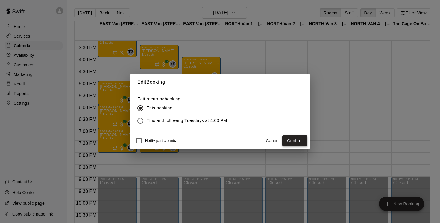
click at [293, 140] on button "Confirm" at bounding box center [294, 141] width 25 height 11
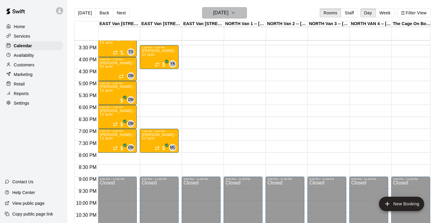
click at [245, 11] on button "Tuesday Sep 23" at bounding box center [224, 12] width 45 height 11
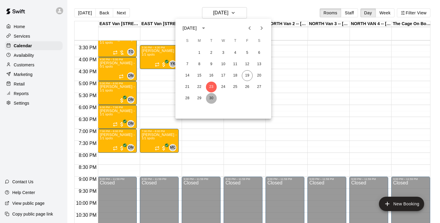
click at [212, 100] on button "30" at bounding box center [211, 98] width 11 height 11
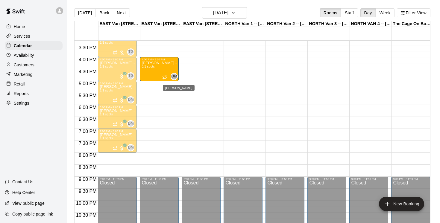
drag, startPoint x: 197, startPoint y: 75, endPoint x: 177, endPoint y: 79, distance: 20.2
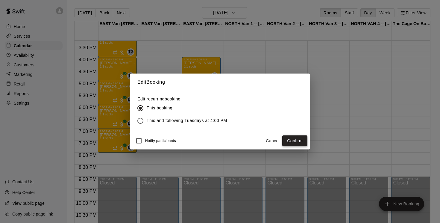
click at [294, 143] on button "Confirm" at bounding box center [294, 141] width 25 height 11
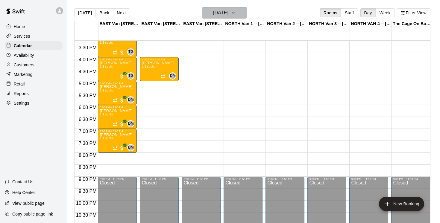
click at [236, 12] on icon "button" at bounding box center [233, 12] width 5 height 7
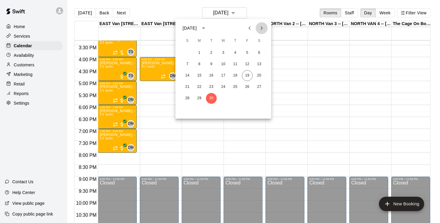
click at [260, 28] on icon "Next month" at bounding box center [261, 28] width 7 height 7
click at [211, 65] on button "7" at bounding box center [211, 64] width 11 height 11
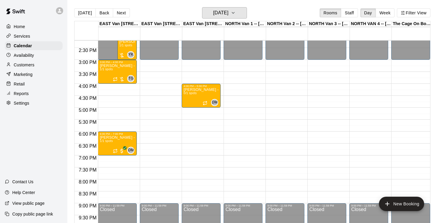
scroll to position [338, 0]
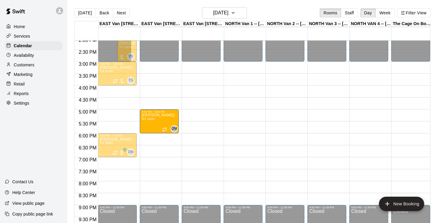
drag, startPoint x: 196, startPoint y: 102, endPoint x: 182, endPoint y: 129, distance: 30.2
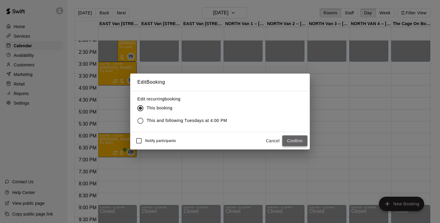
click at [303, 142] on button "Confirm" at bounding box center [294, 141] width 25 height 11
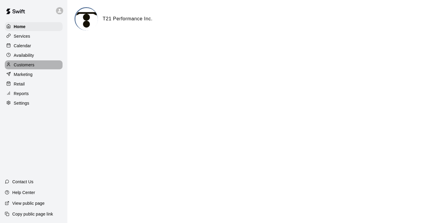
click at [31, 66] on p "Customers" at bounding box center [24, 65] width 21 height 6
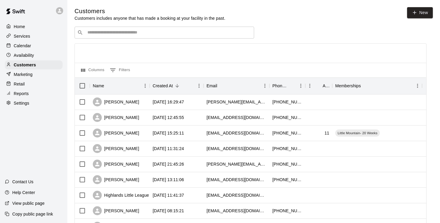
click at [99, 33] on input "Search customers by name or email" at bounding box center [169, 33] width 166 height 6
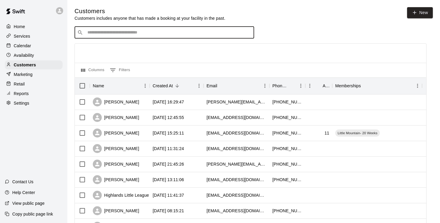
paste input "**********"
type input "**********"
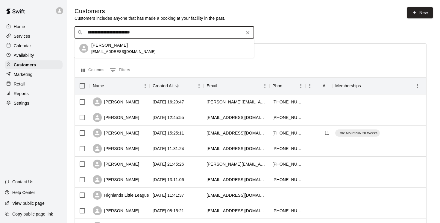
click at [102, 46] on p "[PERSON_NAME]" at bounding box center [109, 45] width 37 height 6
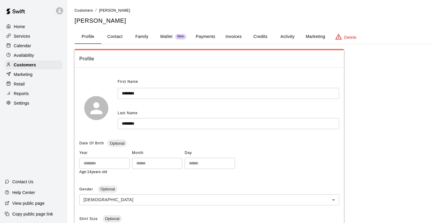
click at [147, 34] on button "Family" at bounding box center [141, 37] width 27 height 14
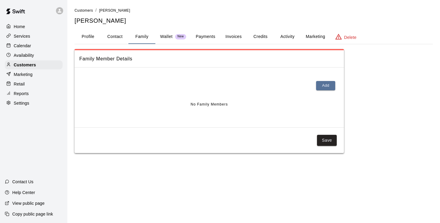
click at [115, 37] on button "Contact" at bounding box center [115, 37] width 27 height 14
select select "**"
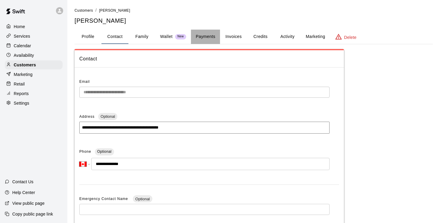
click at [209, 34] on button "Payments" at bounding box center [205, 37] width 29 height 14
